Goal: Task Accomplishment & Management: Manage account settings

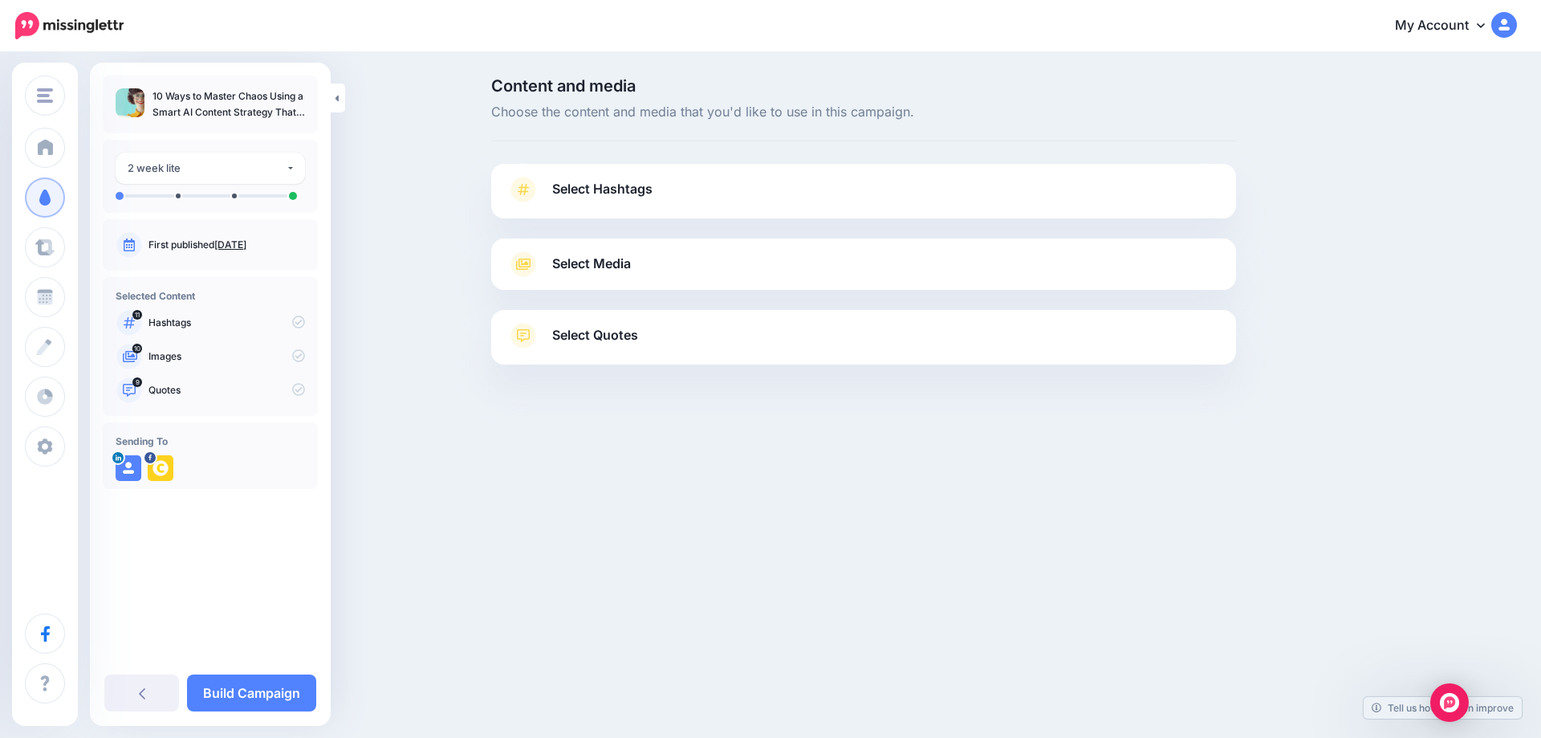
click at [242, 242] on link "[DATE]" at bounding box center [230, 244] width 32 height 12
click at [643, 188] on span "Select Hashtags" at bounding box center [602, 189] width 100 height 22
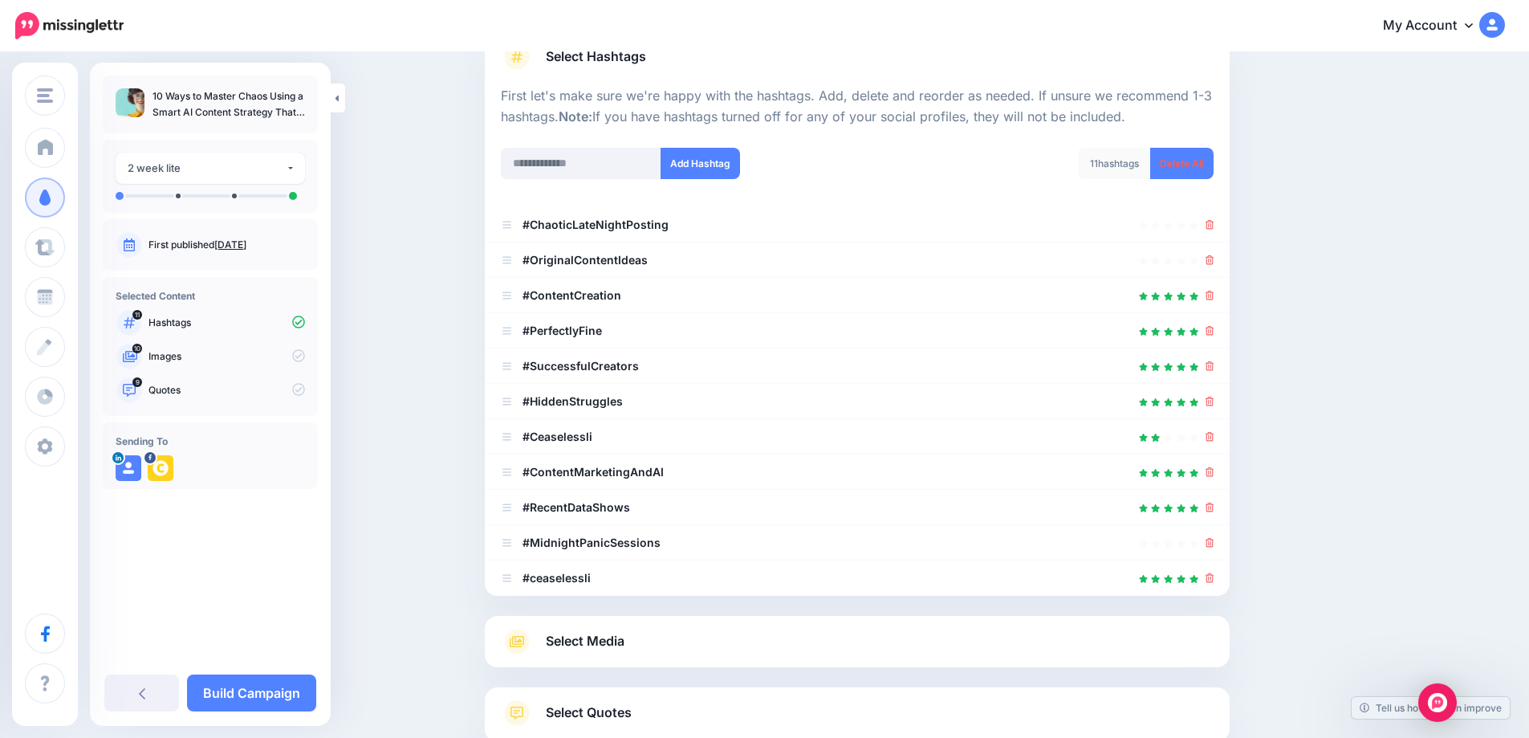
scroll to position [161, 0]
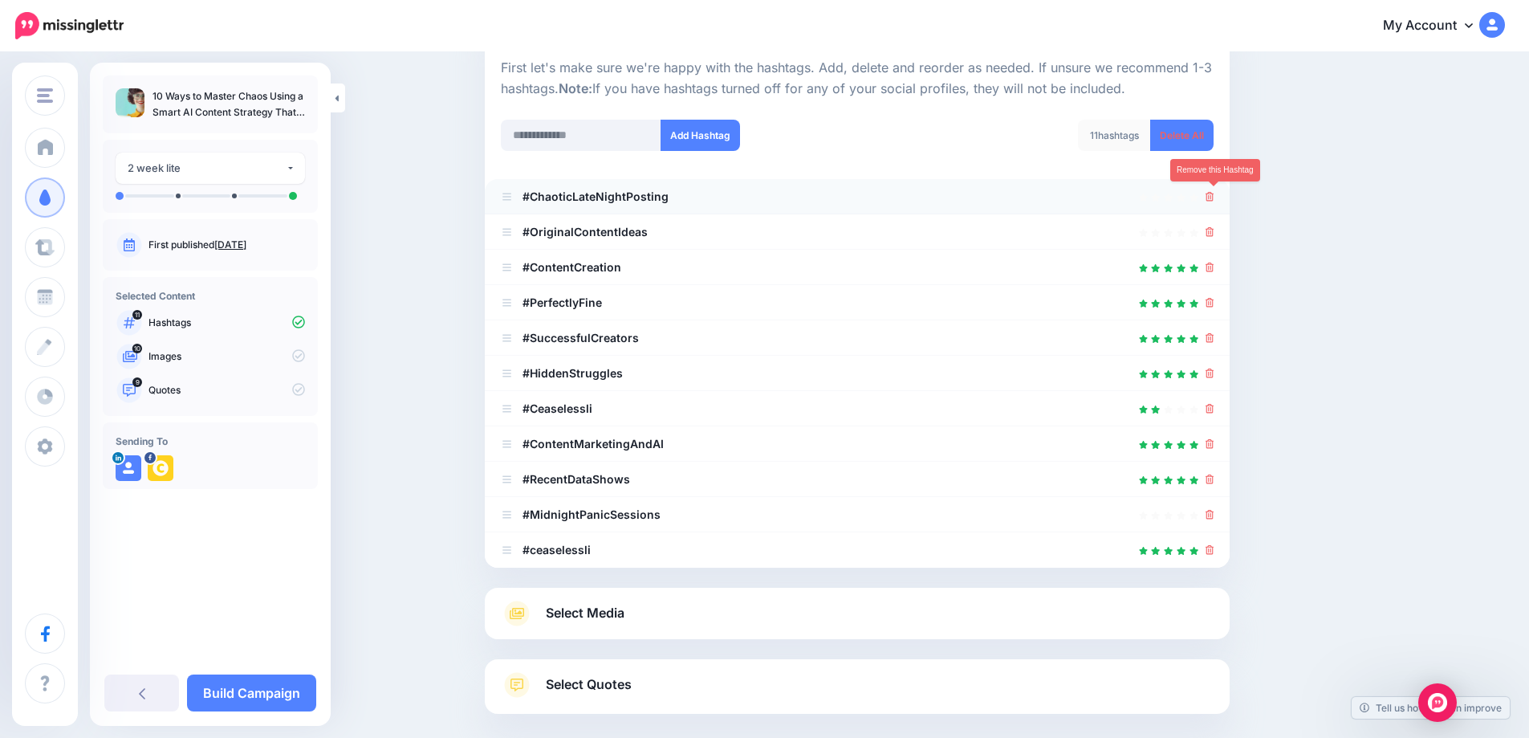
click at [1215, 200] on icon at bounding box center [1210, 197] width 9 height 10
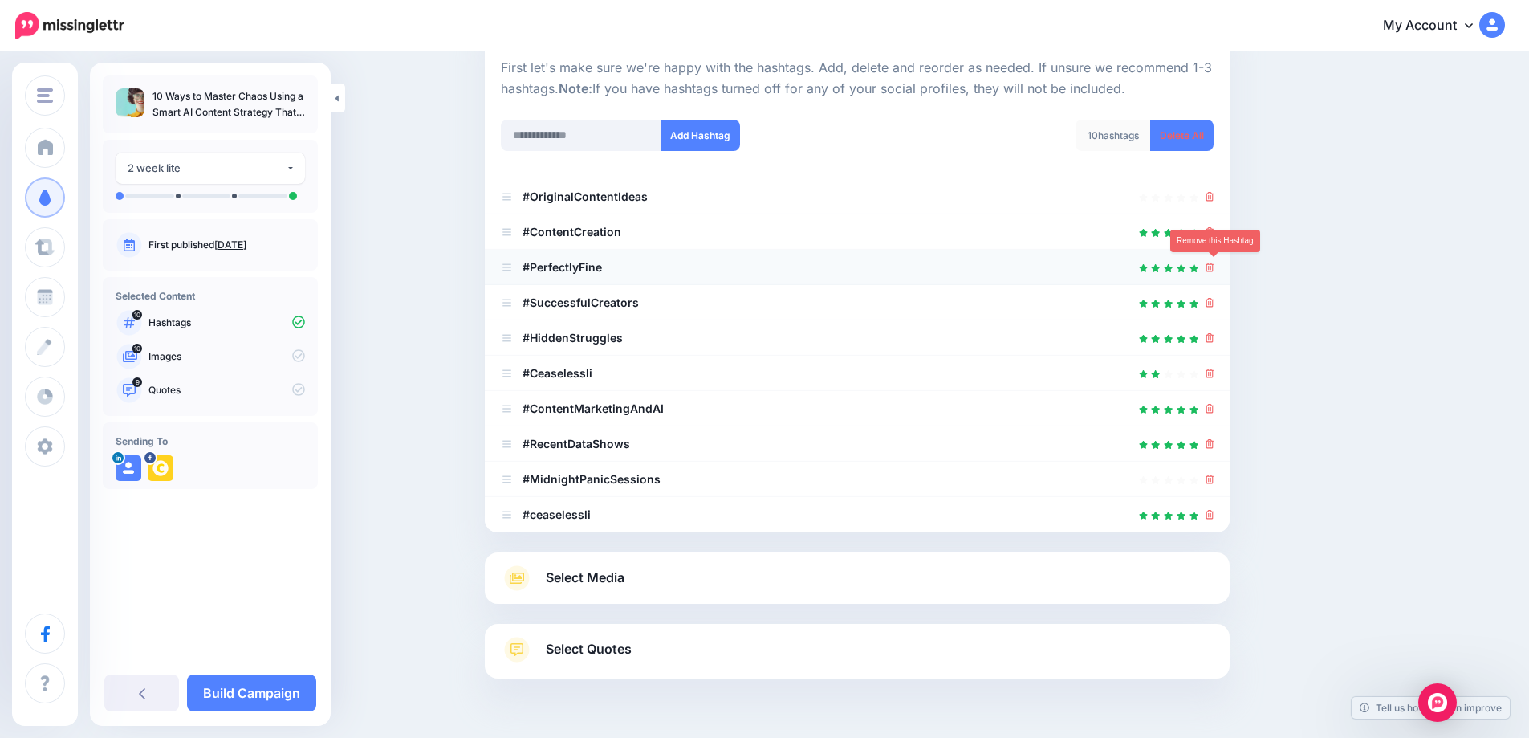
click at [1215, 264] on icon at bounding box center [1210, 268] width 9 height 10
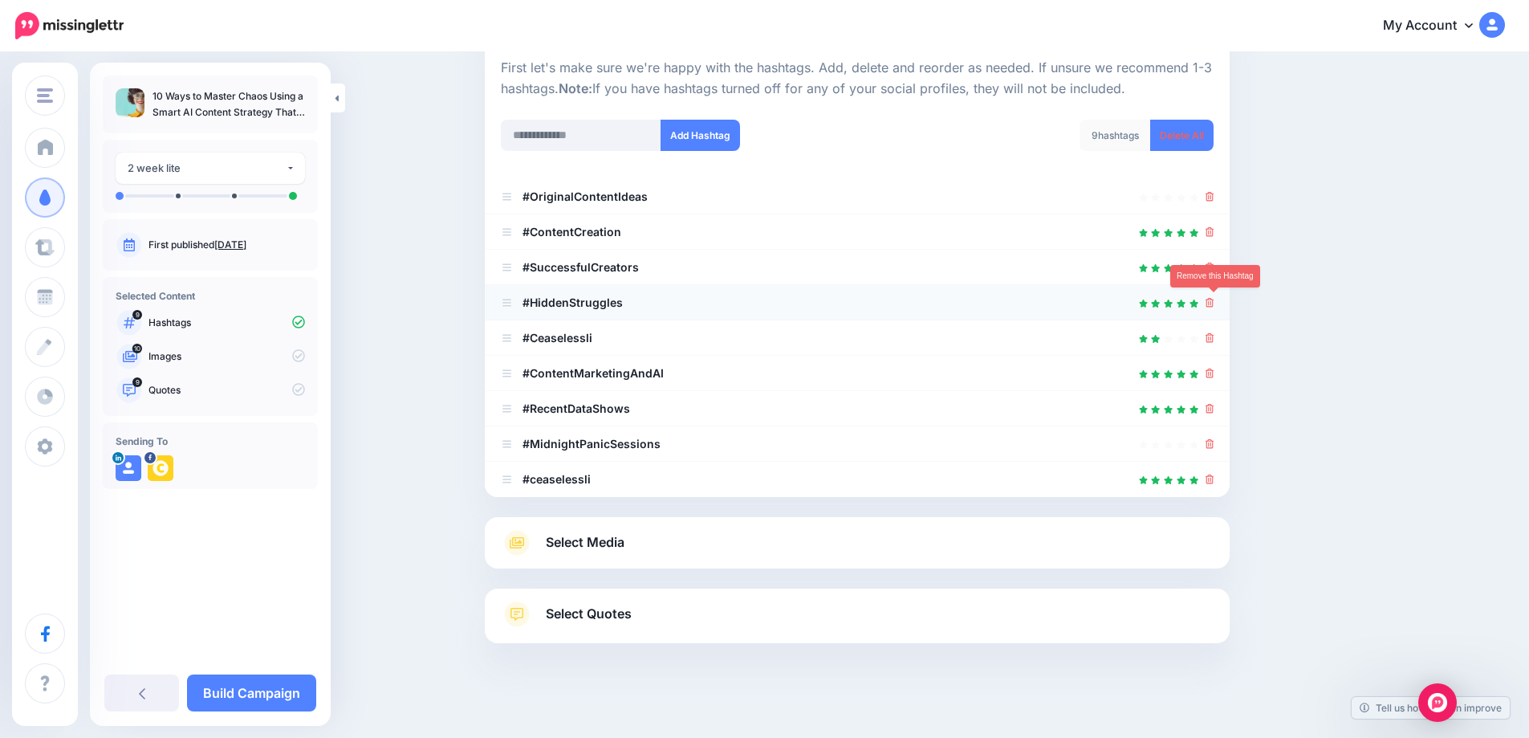
click at [1215, 302] on icon at bounding box center [1210, 303] width 9 height 10
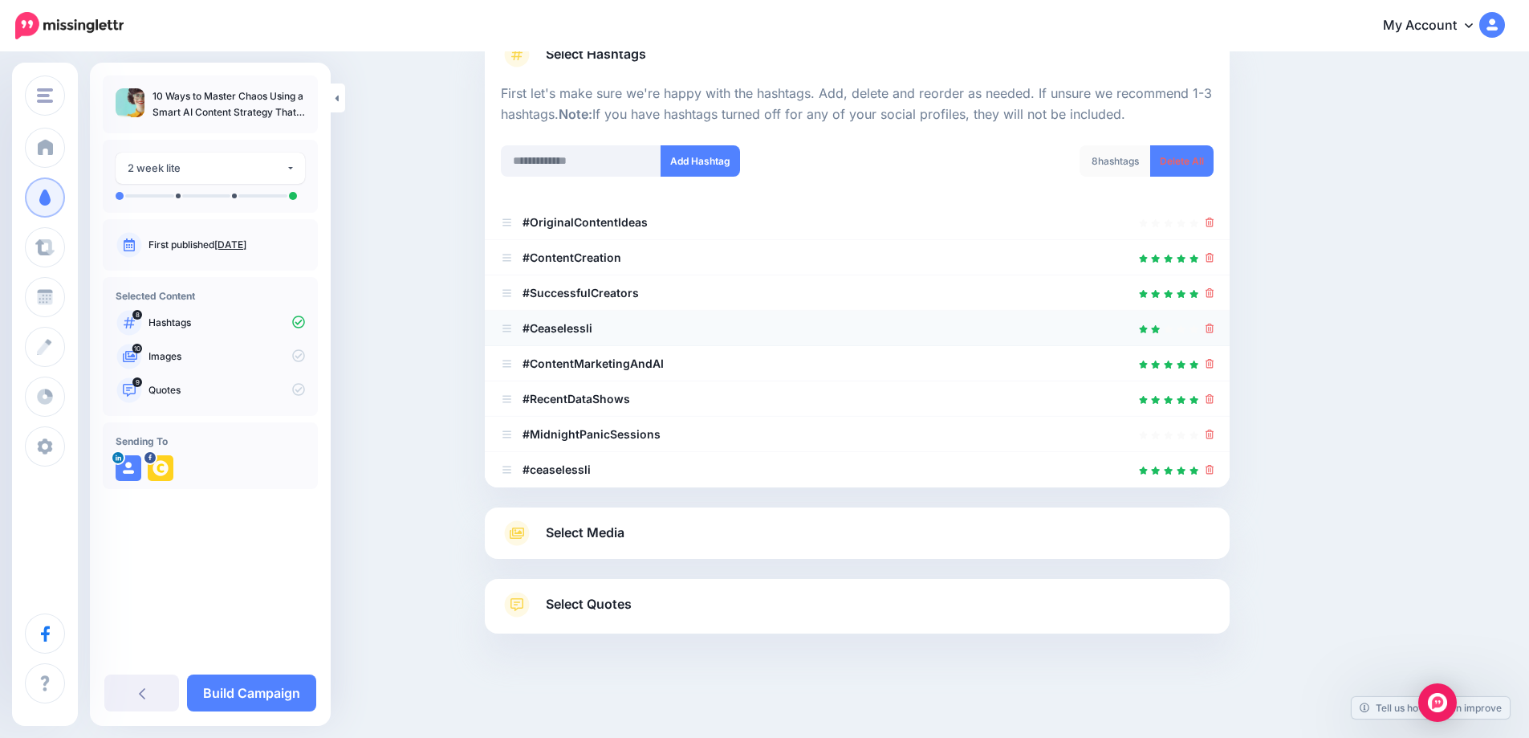
click at [1220, 329] on li "#Ceaselessli" at bounding box center [857, 328] width 745 height 35
click at [1215, 328] on icon at bounding box center [1210, 329] width 9 height 10
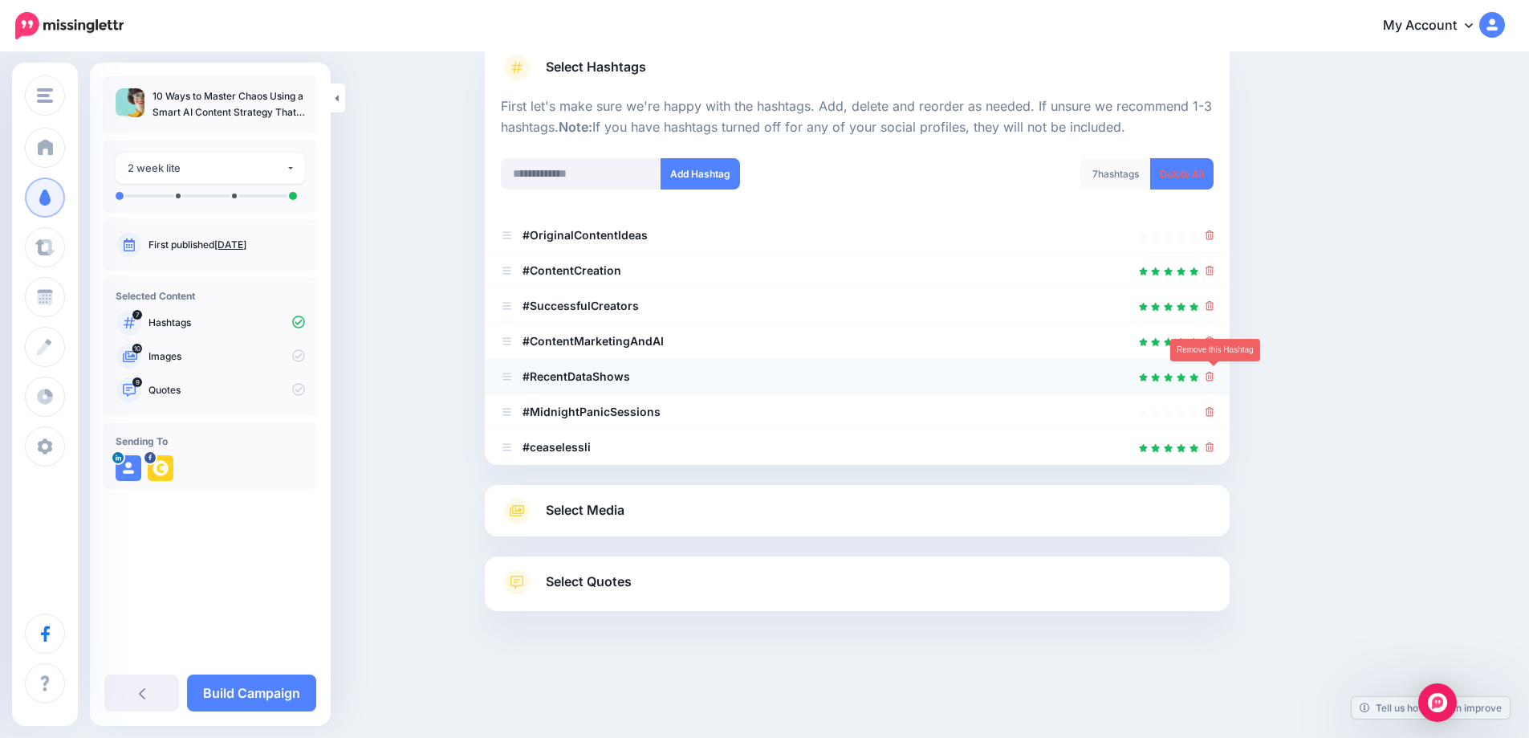
click at [1215, 379] on icon at bounding box center [1210, 377] width 9 height 10
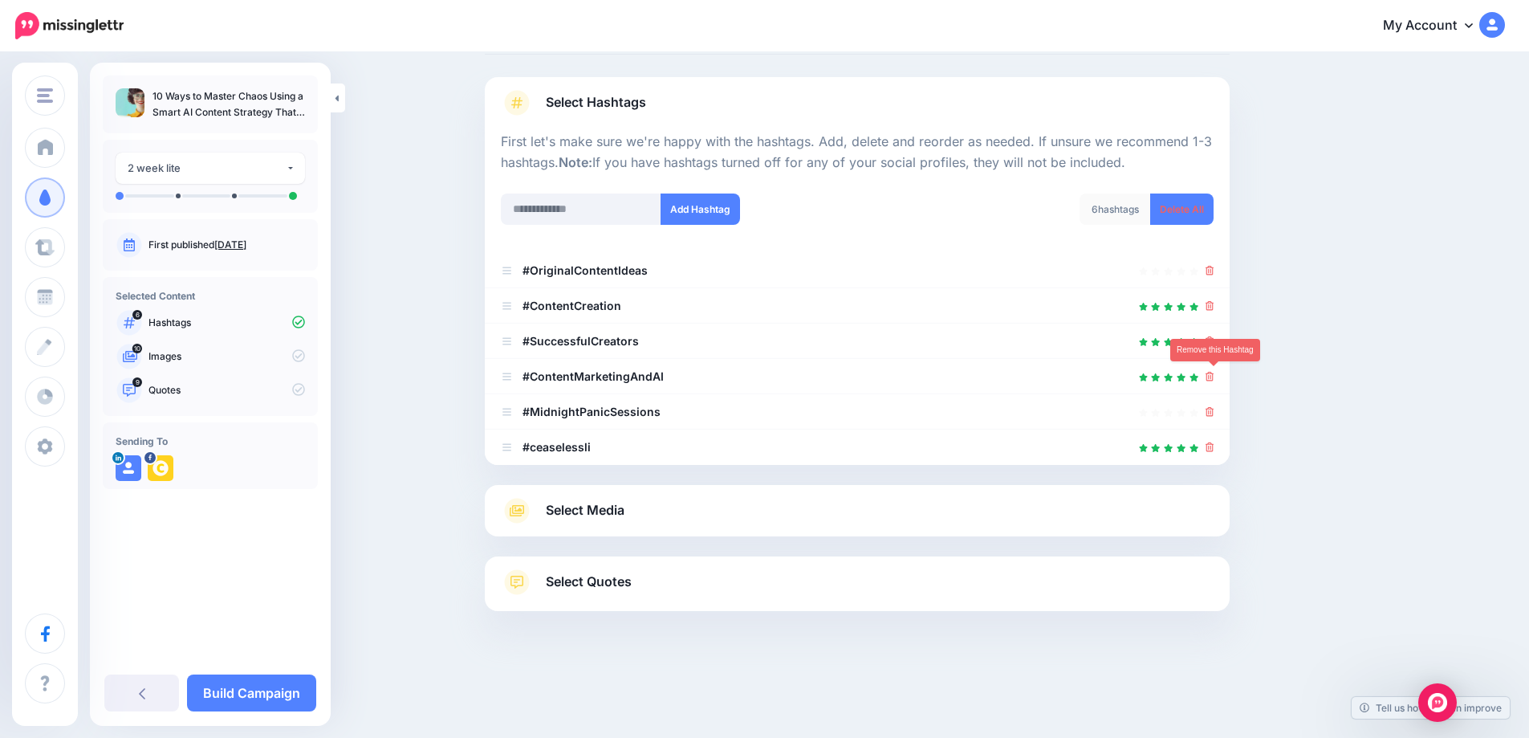
scroll to position [87, 0]
click at [1214, 416] on icon at bounding box center [1210, 412] width 9 height 10
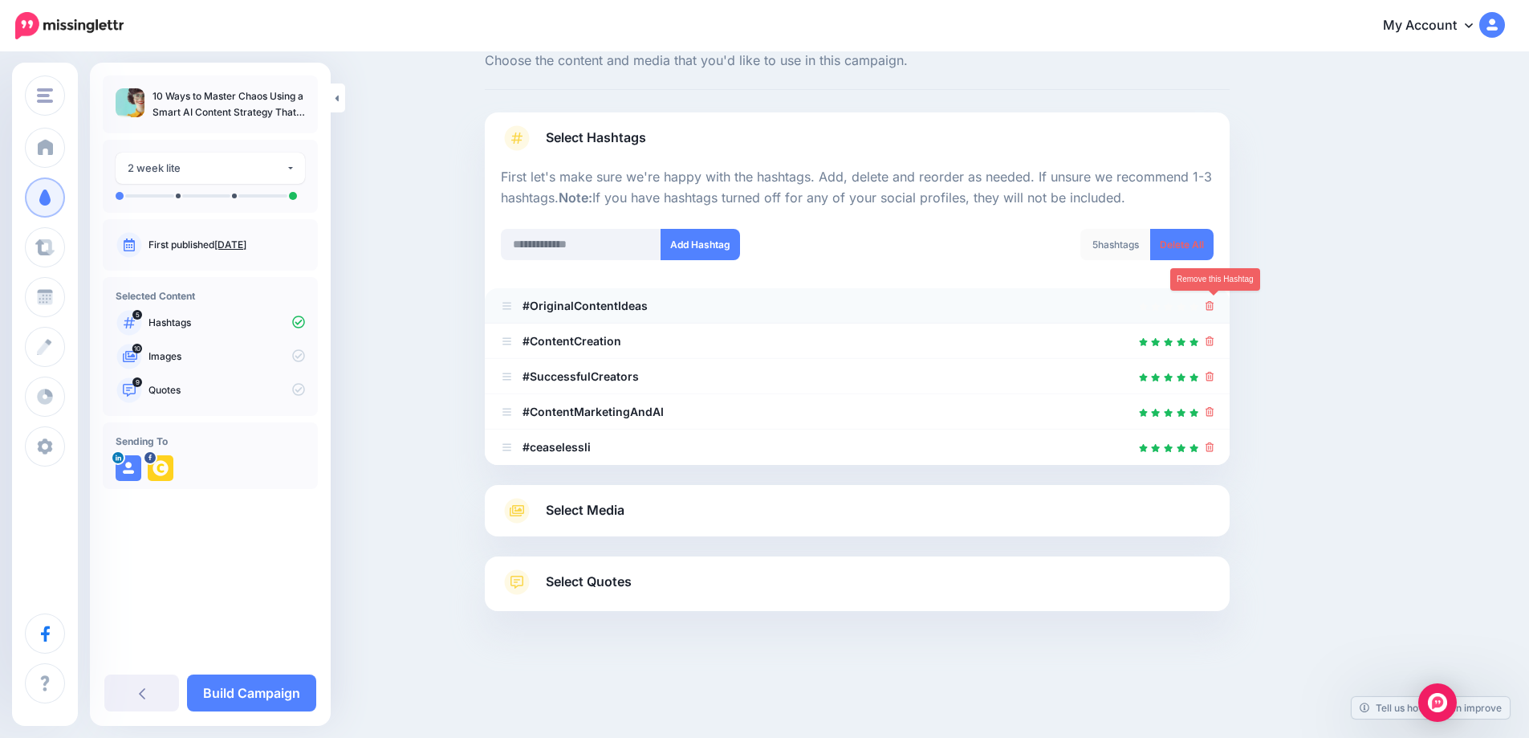
click at [1215, 307] on icon at bounding box center [1210, 306] width 9 height 10
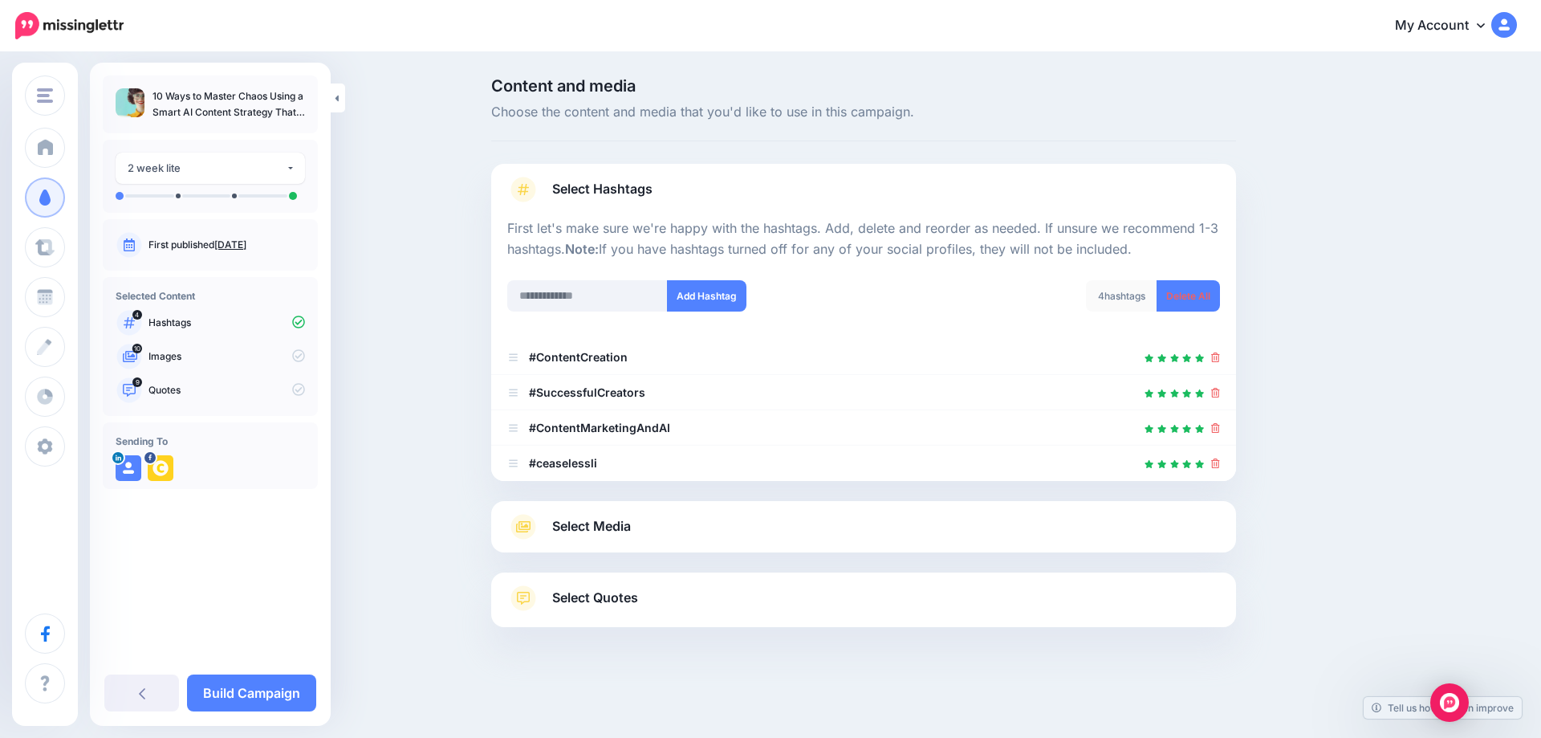
click at [613, 519] on span "Select Media" at bounding box center [591, 526] width 79 height 22
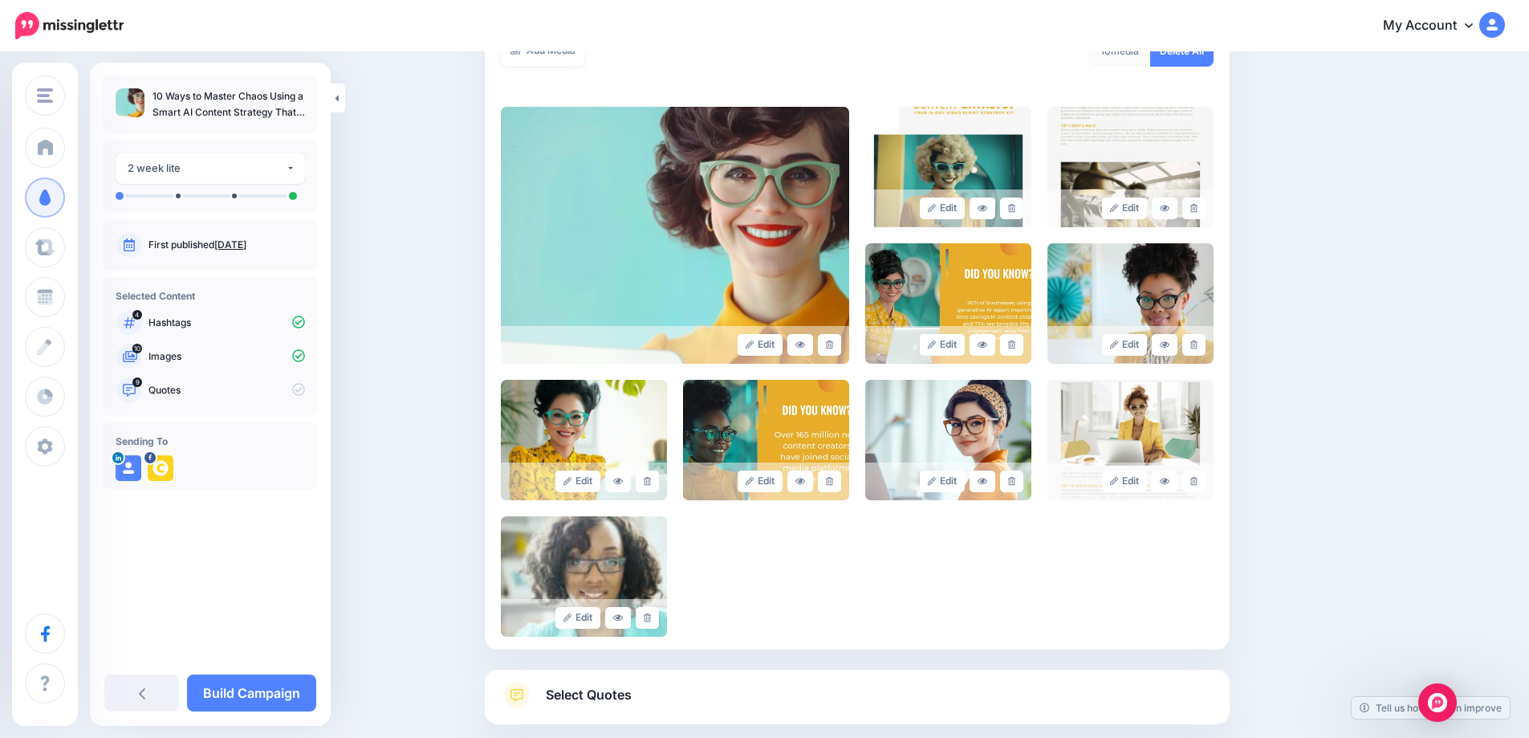
scroll to position [321, 0]
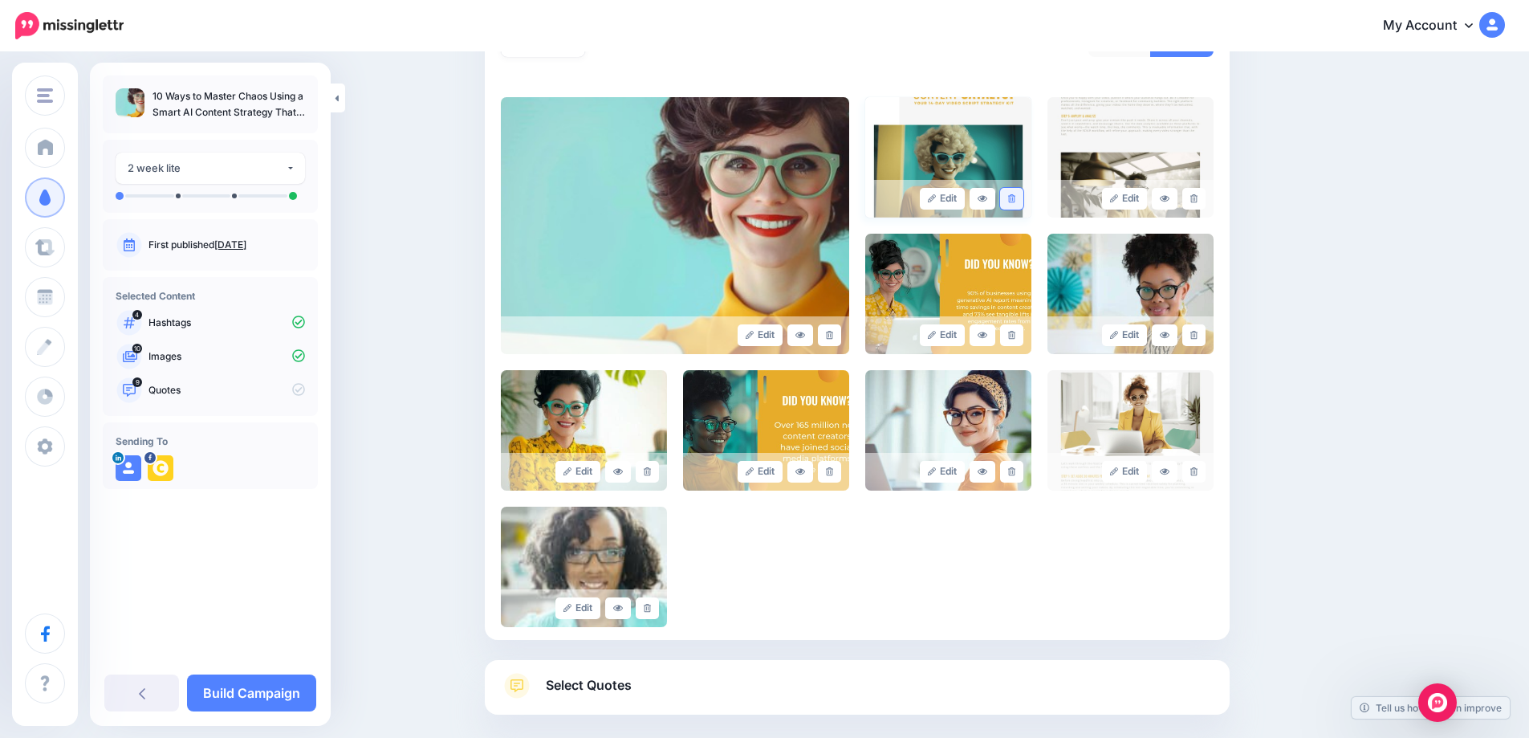
click at [1024, 202] on link at bounding box center [1011, 199] width 23 height 22
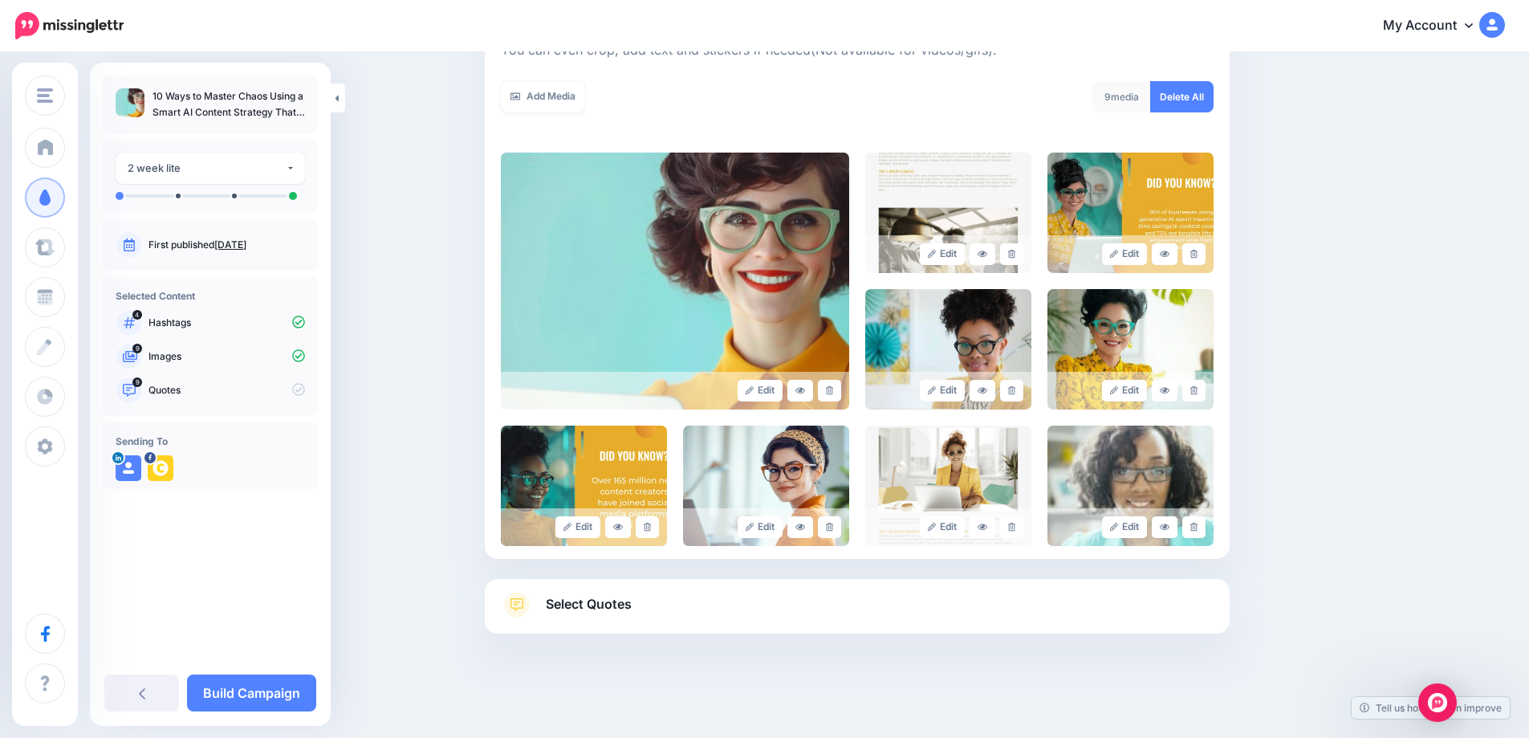
scroll to position [266, 0]
click at [1017, 259] on link at bounding box center [1011, 254] width 23 height 22
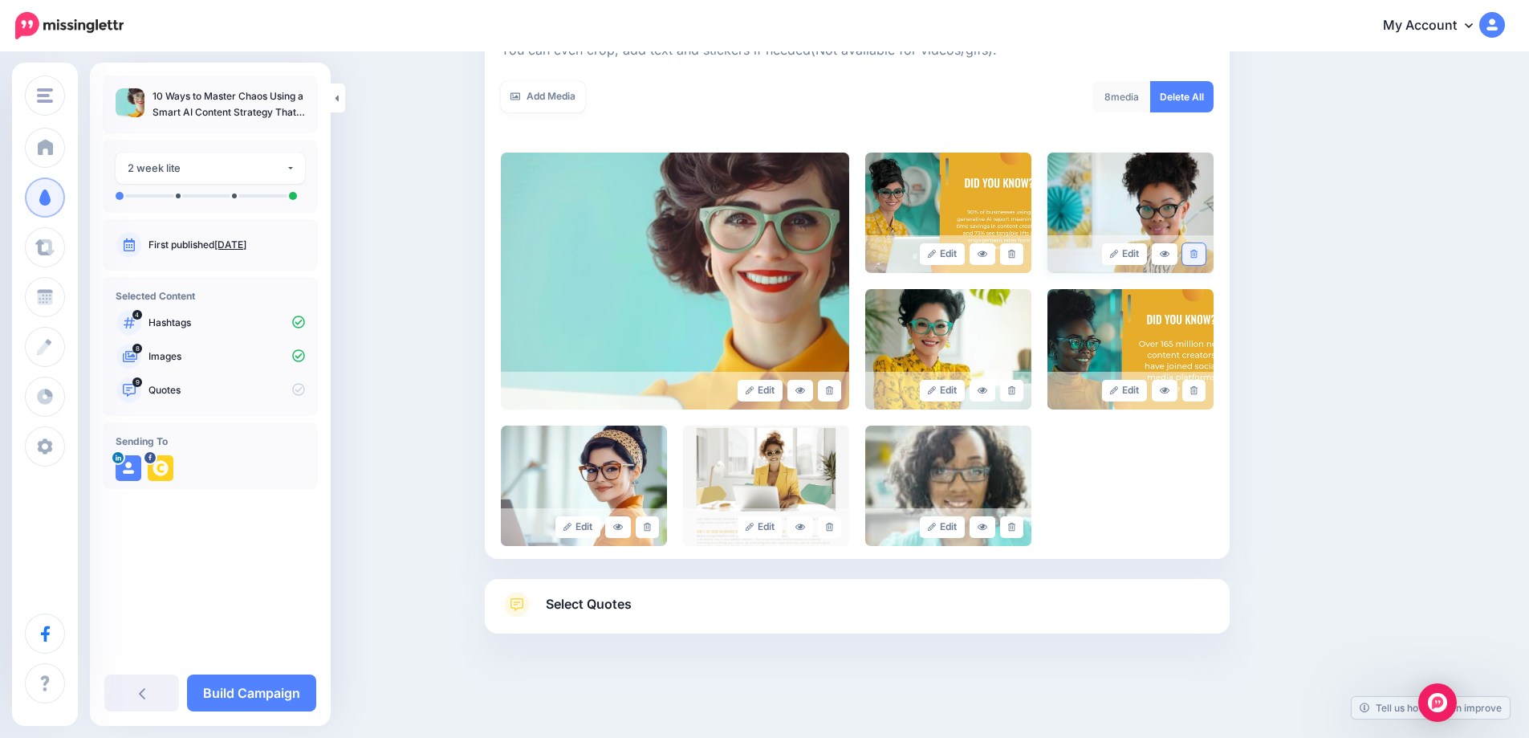
click at [1198, 254] on icon at bounding box center [1194, 254] width 7 height 9
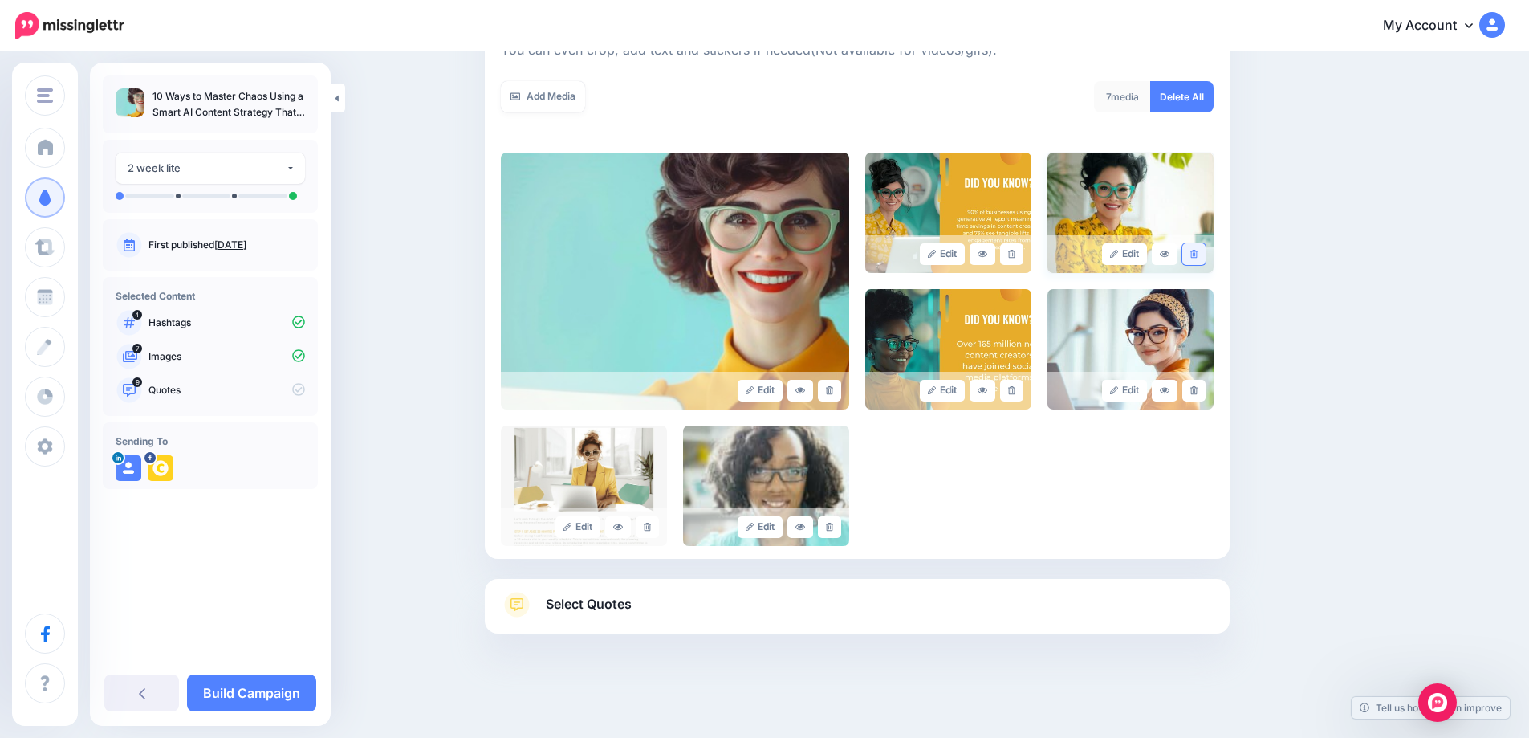
click at [1198, 254] on icon at bounding box center [1194, 254] width 7 height 9
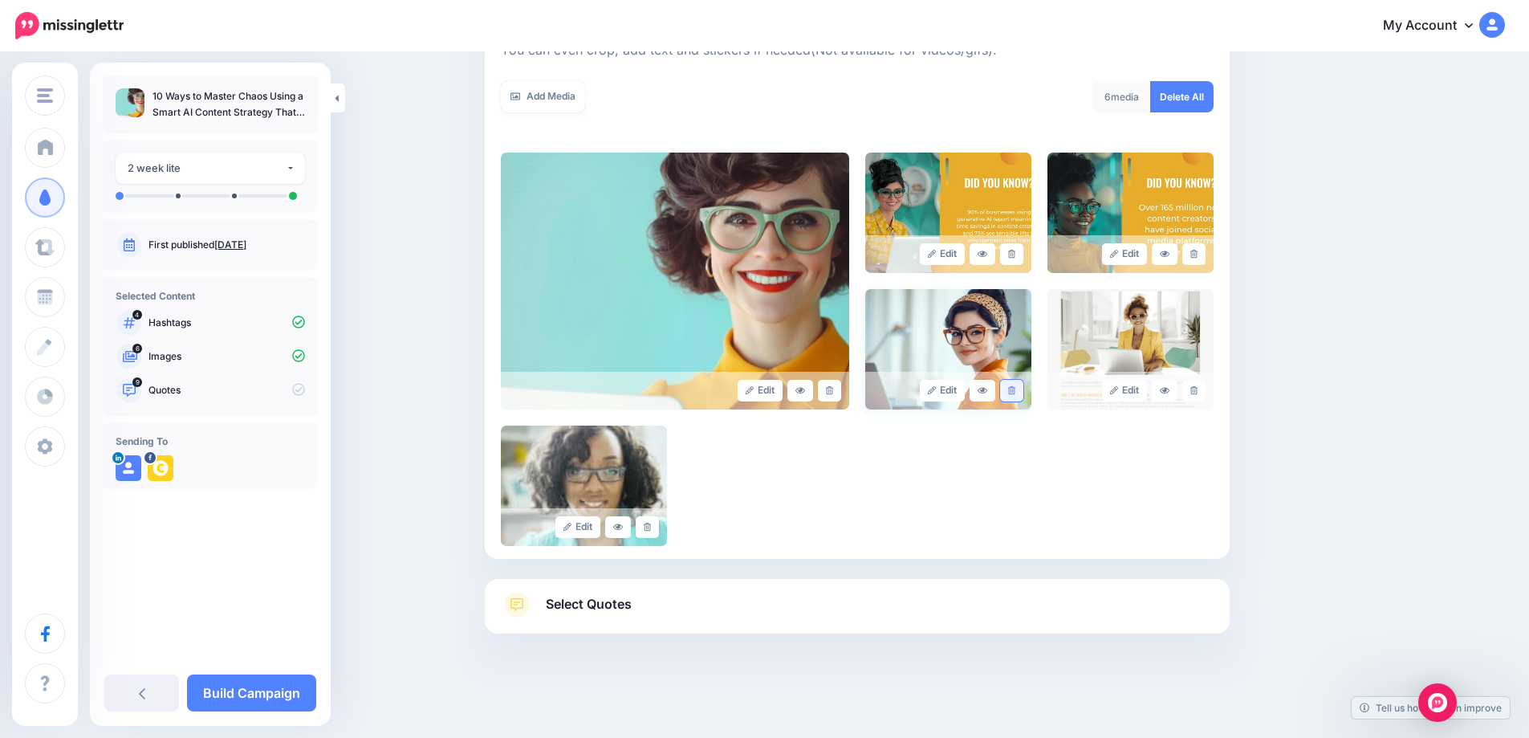
click at [1016, 392] on icon at bounding box center [1011, 390] width 7 height 9
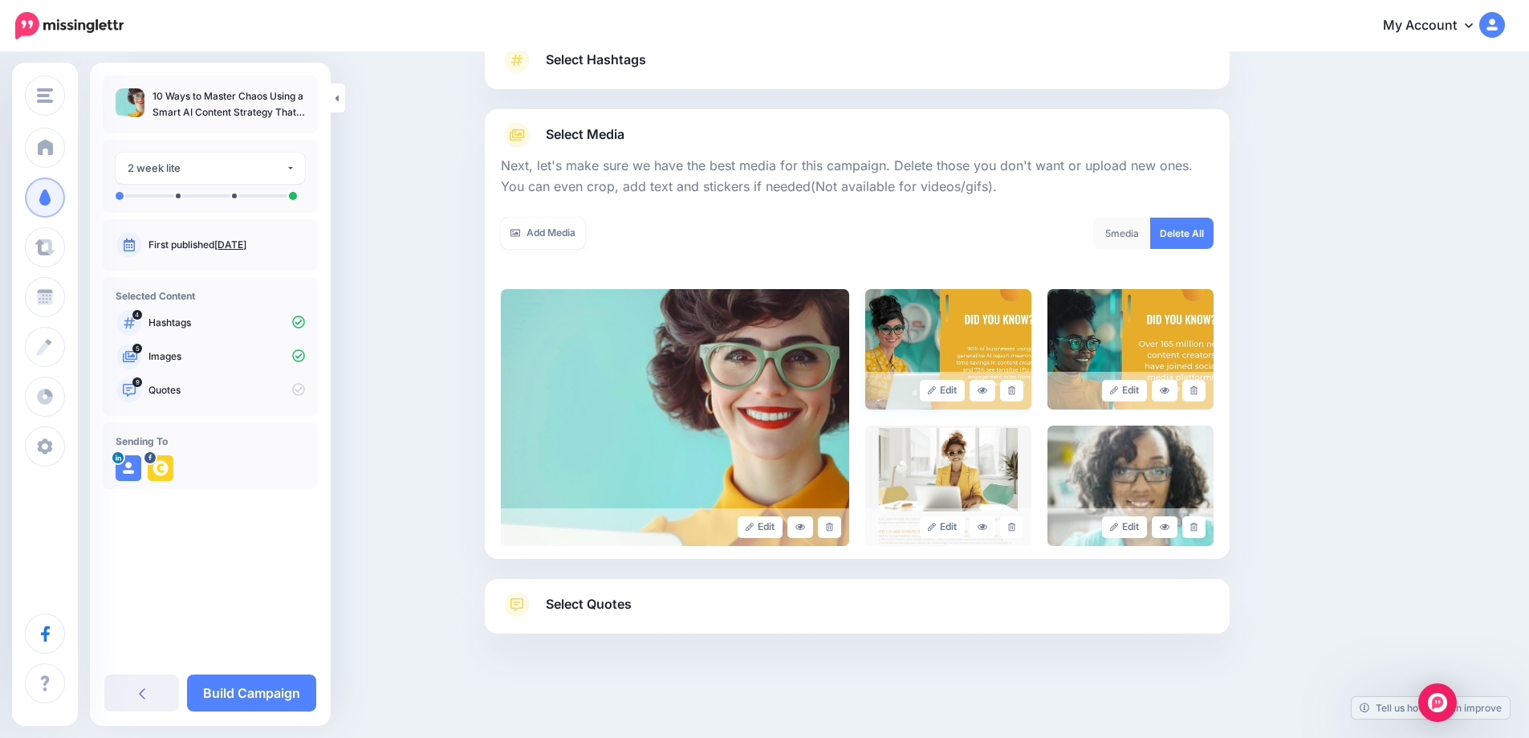
scroll to position [129, 0]
click at [1016, 525] on icon at bounding box center [1011, 527] width 7 height 9
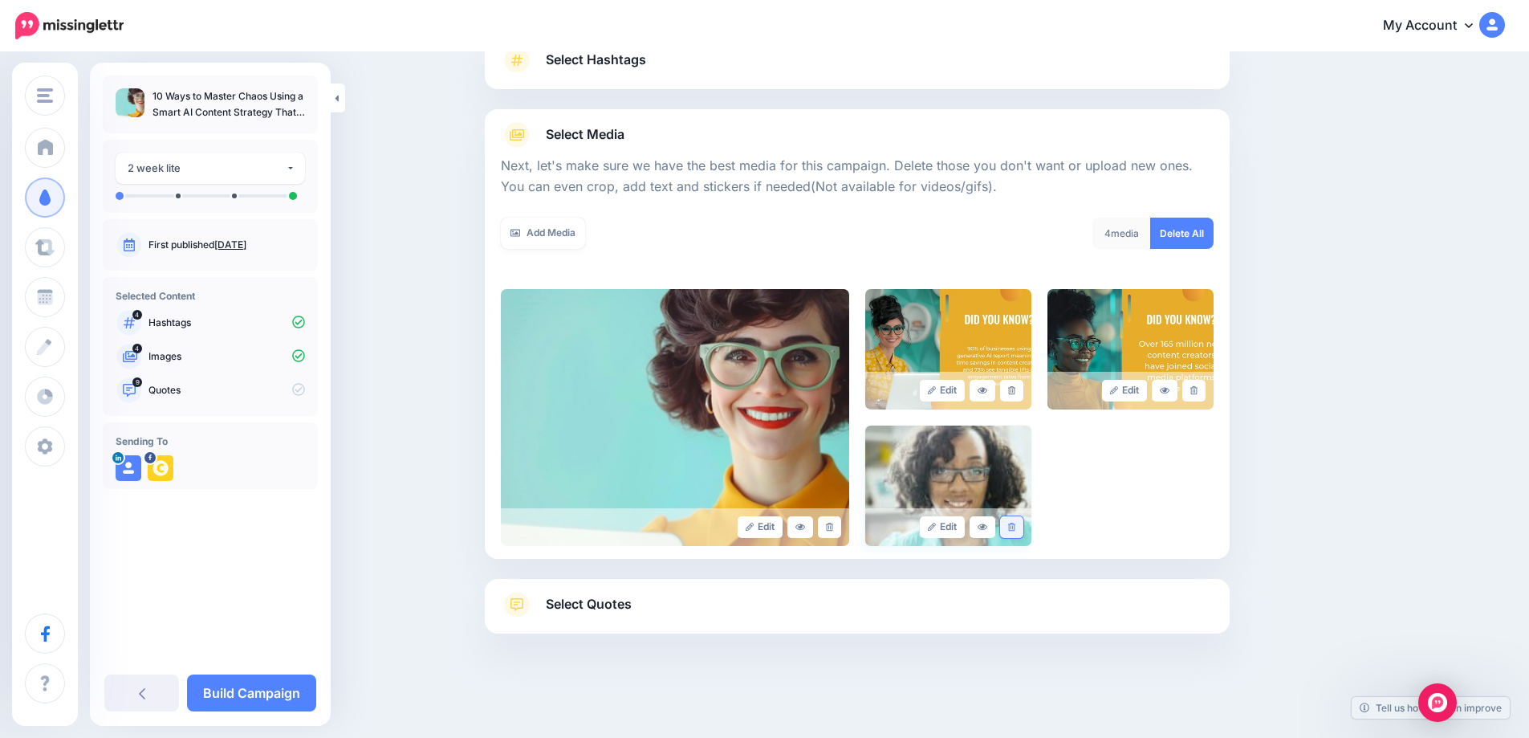
click at [1024, 530] on link at bounding box center [1011, 527] width 23 height 22
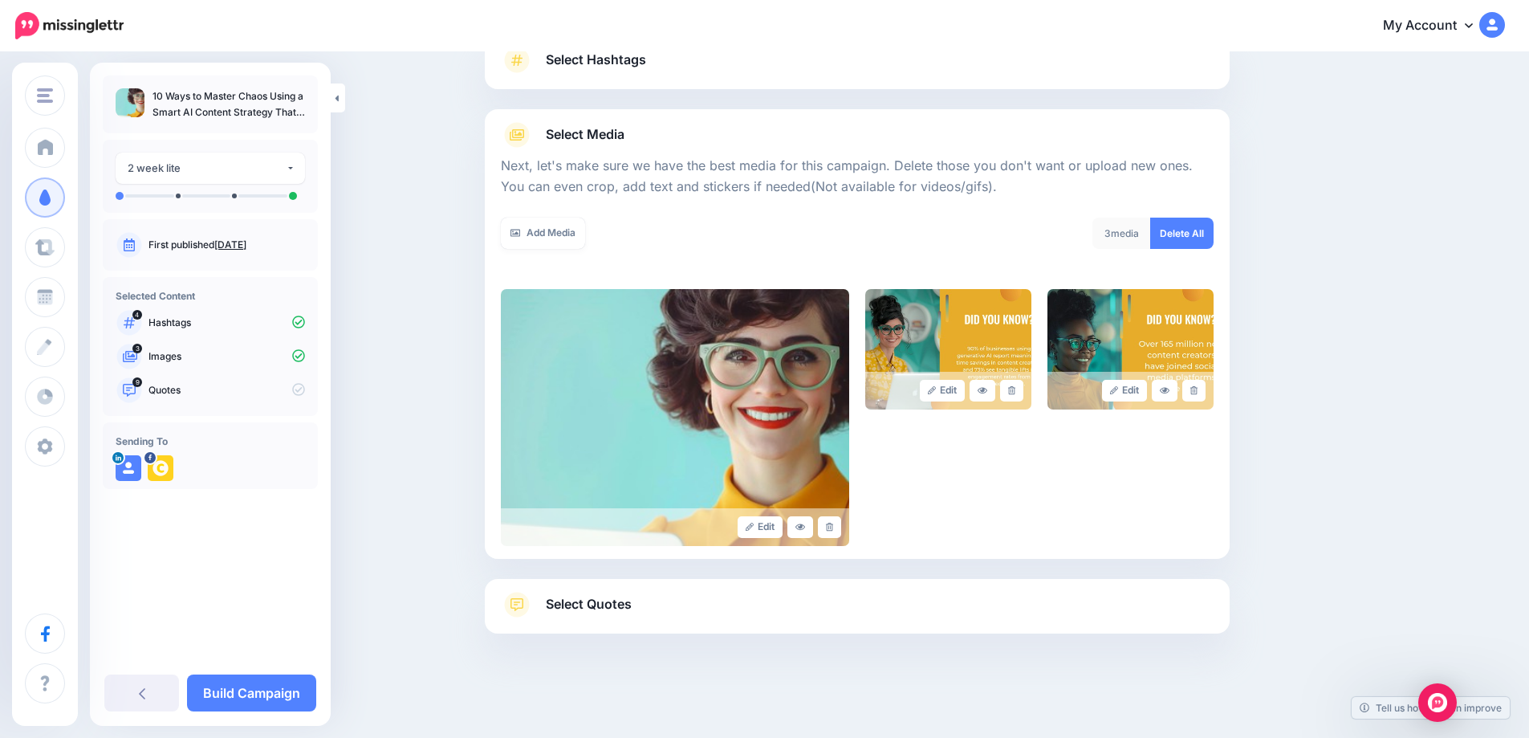
click at [592, 598] on span "Select Quotes" at bounding box center [589, 604] width 86 height 22
